Goal: Task Accomplishment & Management: Use online tool/utility

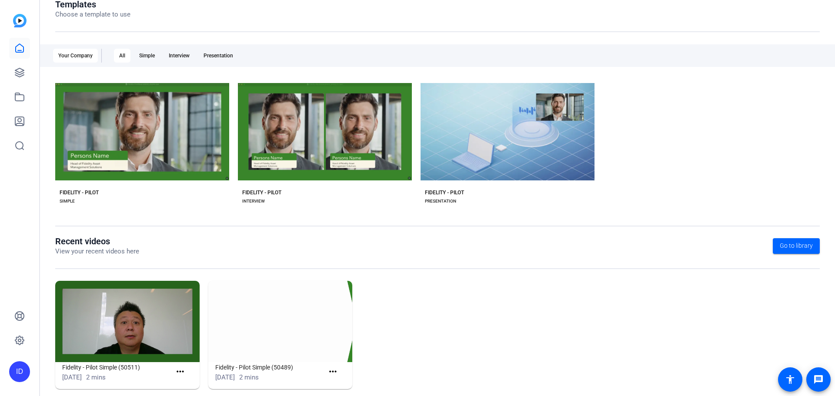
scroll to position [118, 0]
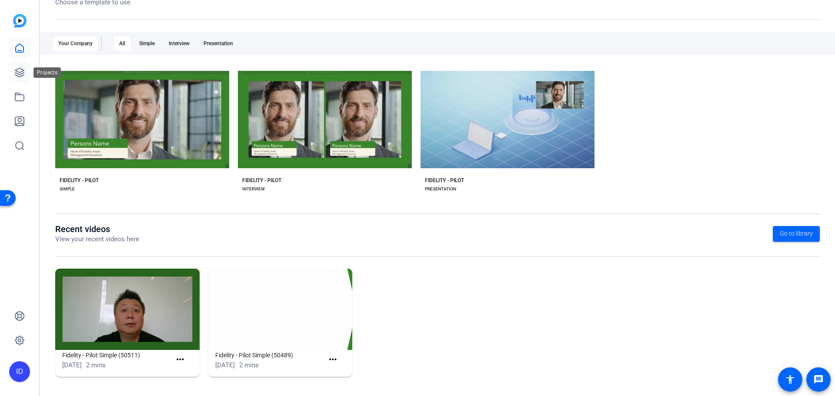
click at [24, 75] on icon at bounding box center [19, 72] width 9 height 9
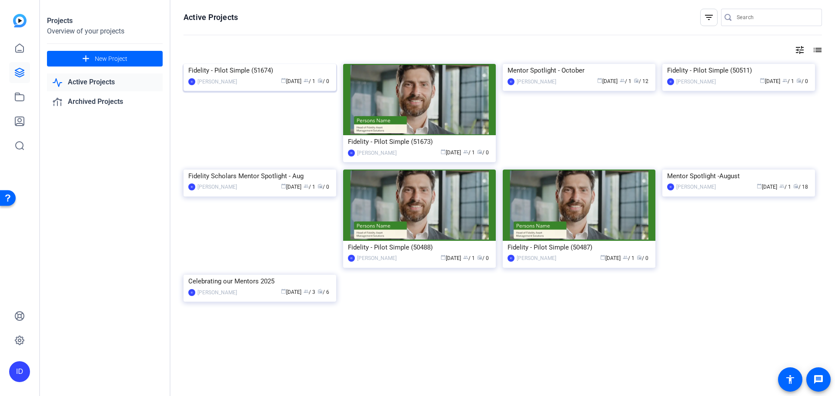
click at [208, 64] on img at bounding box center [260, 64] width 153 height 0
click at [13, 44] on link at bounding box center [19, 48] width 21 height 21
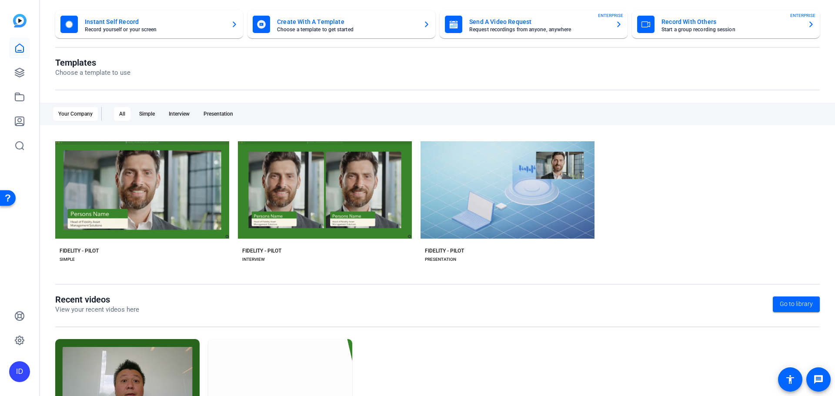
scroll to position [118, 0]
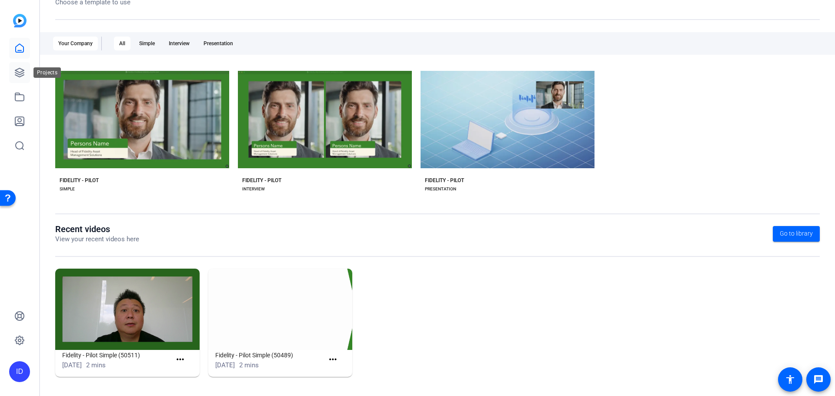
click at [20, 74] on icon at bounding box center [19, 72] width 9 height 9
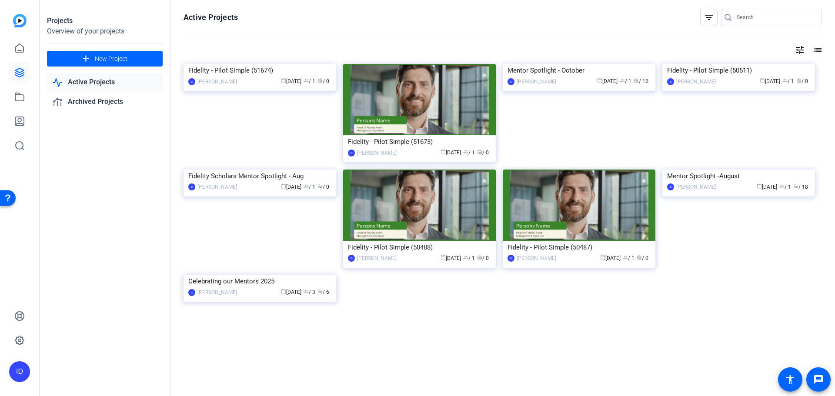
click at [95, 26] on div "Projects" at bounding box center [105, 21] width 116 height 10
click at [24, 98] on icon at bounding box center [19, 97] width 9 height 8
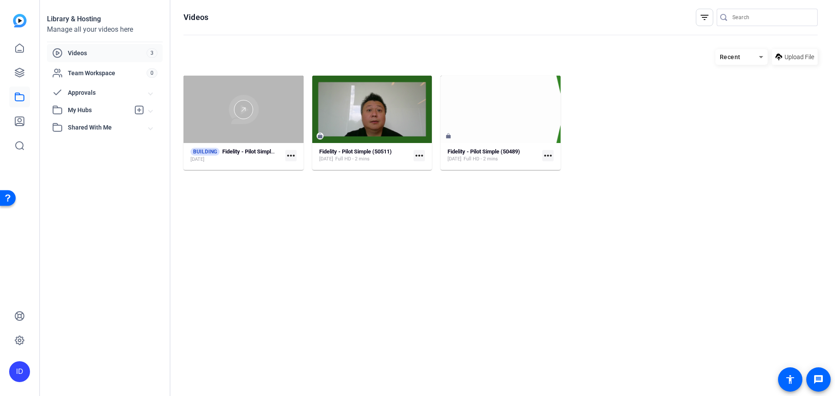
click at [233, 124] on div at bounding box center [244, 109] width 120 height 67
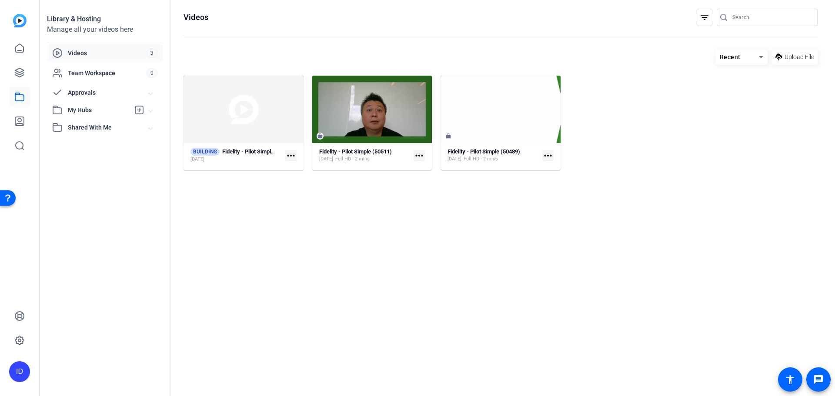
click at [285, 153] on mat-icon "more_horiz" at bounding box center [290, 155] width 11 height 11
click at [298, 166] on span "Edit in Creator" at bounding box center [310, 169] width 36 height 10
